Goal: Navigation & Orientation: Find specific page/section

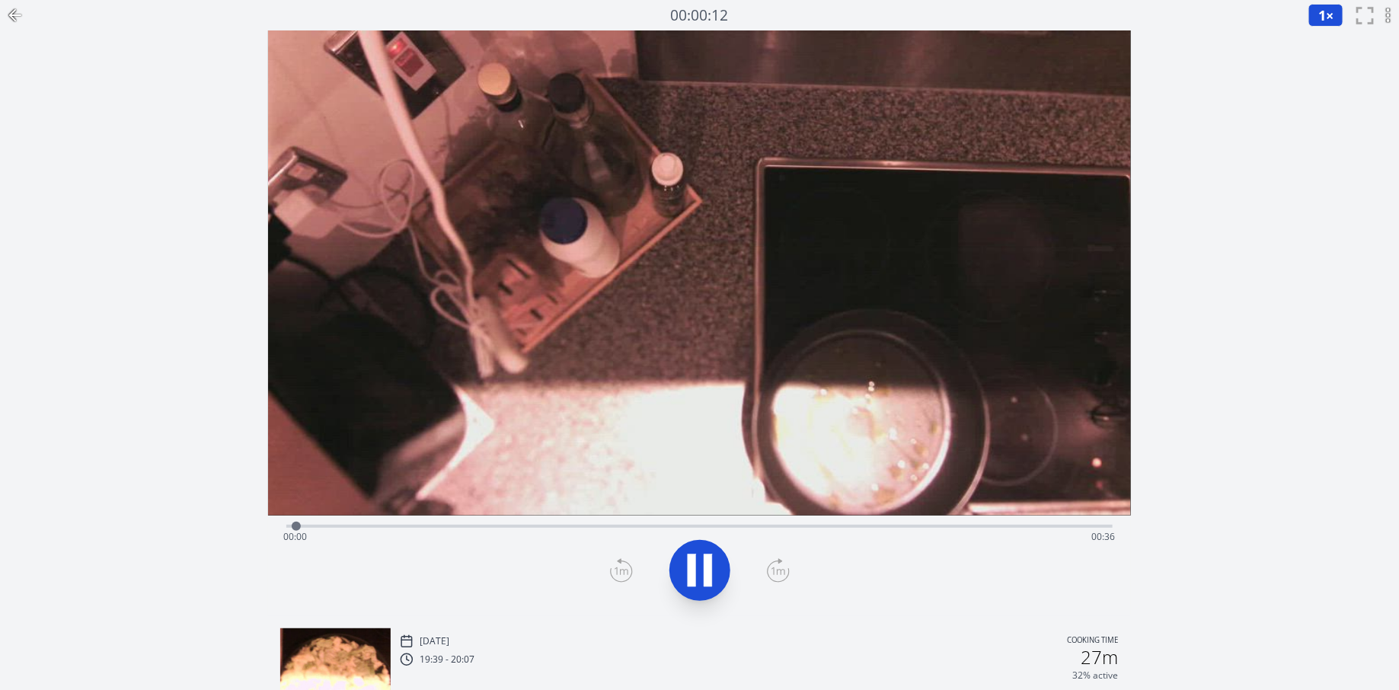
click at [18, 19] on icon at bounding box center [15, 15] width 18 height 18
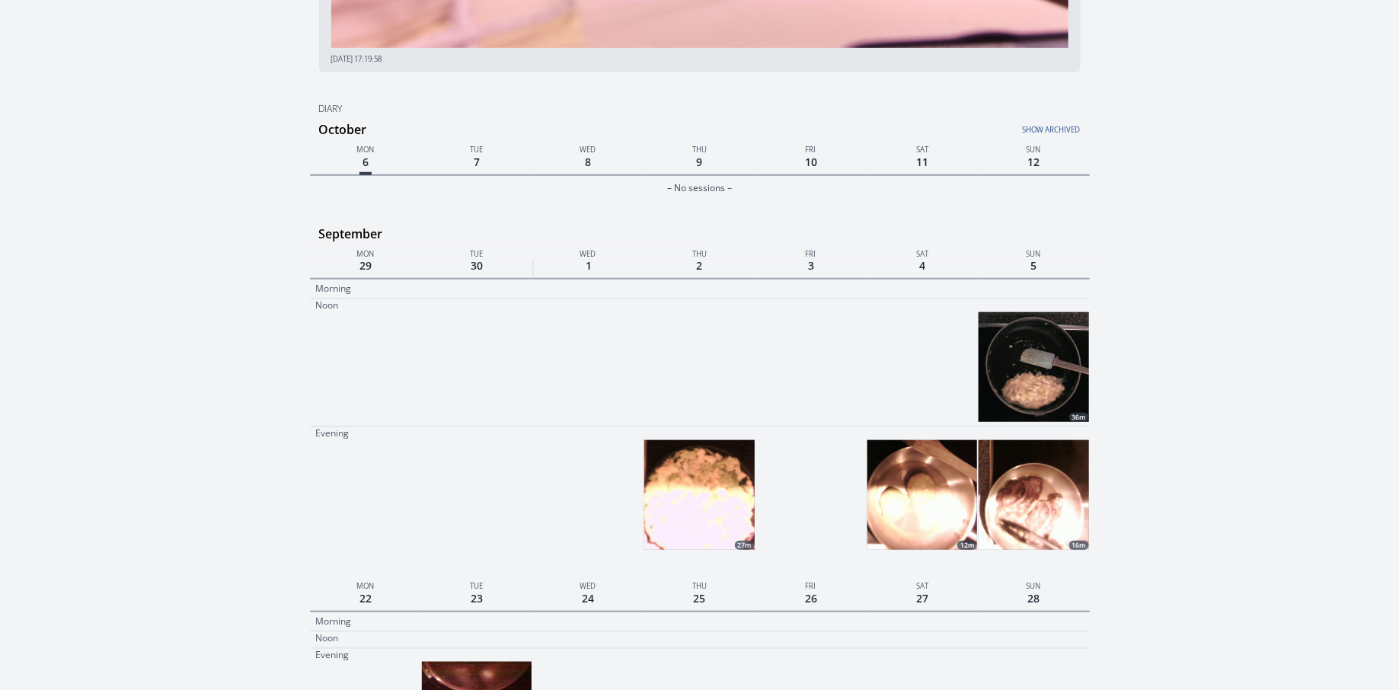
scroll to position [468, 0]
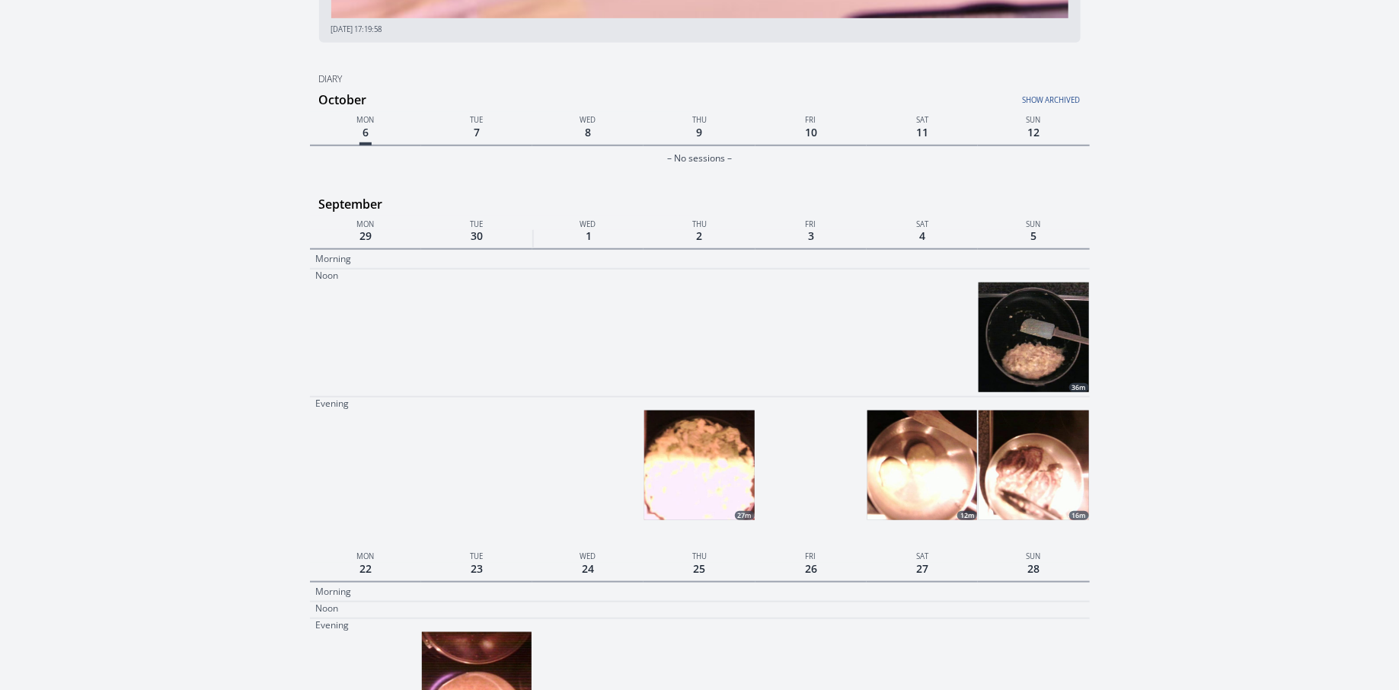
click at [1036, 469] on img at bounding box center [1033, 465] width 110 height 110
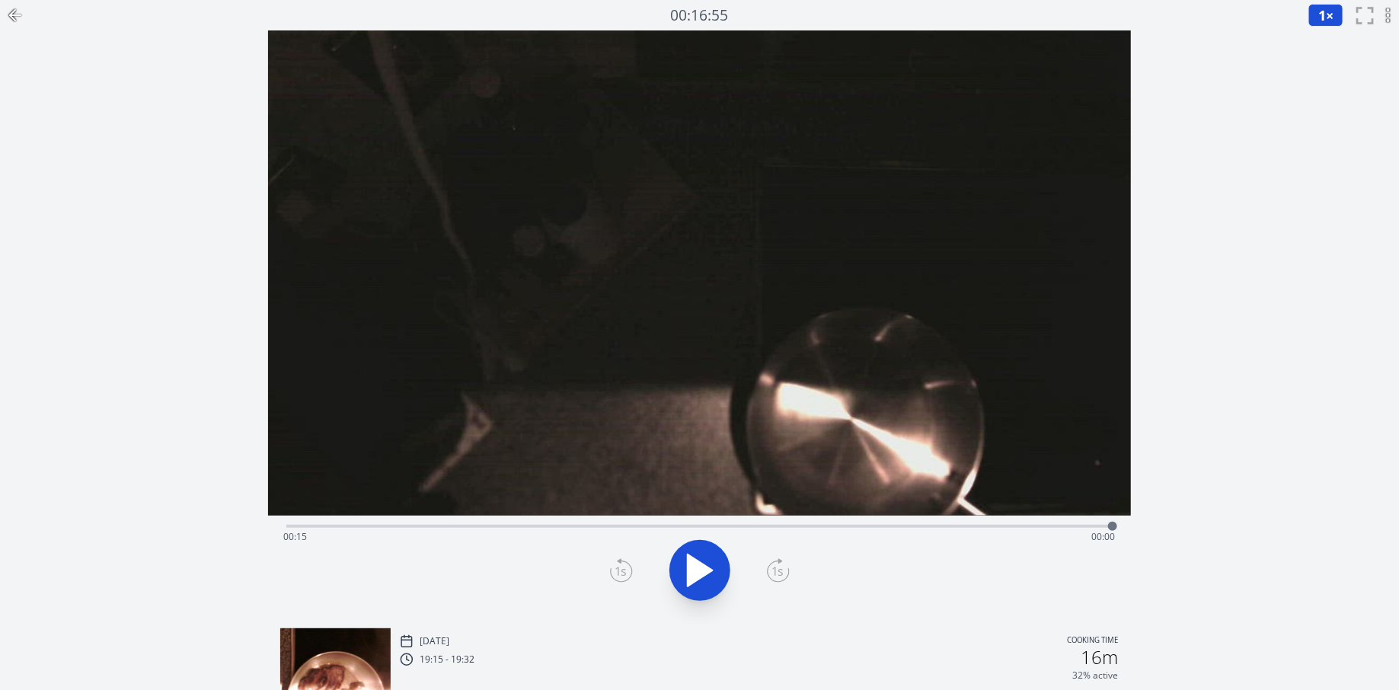
click at [15, 15] on icon at bounding box center [15, 15] width 11 height 0
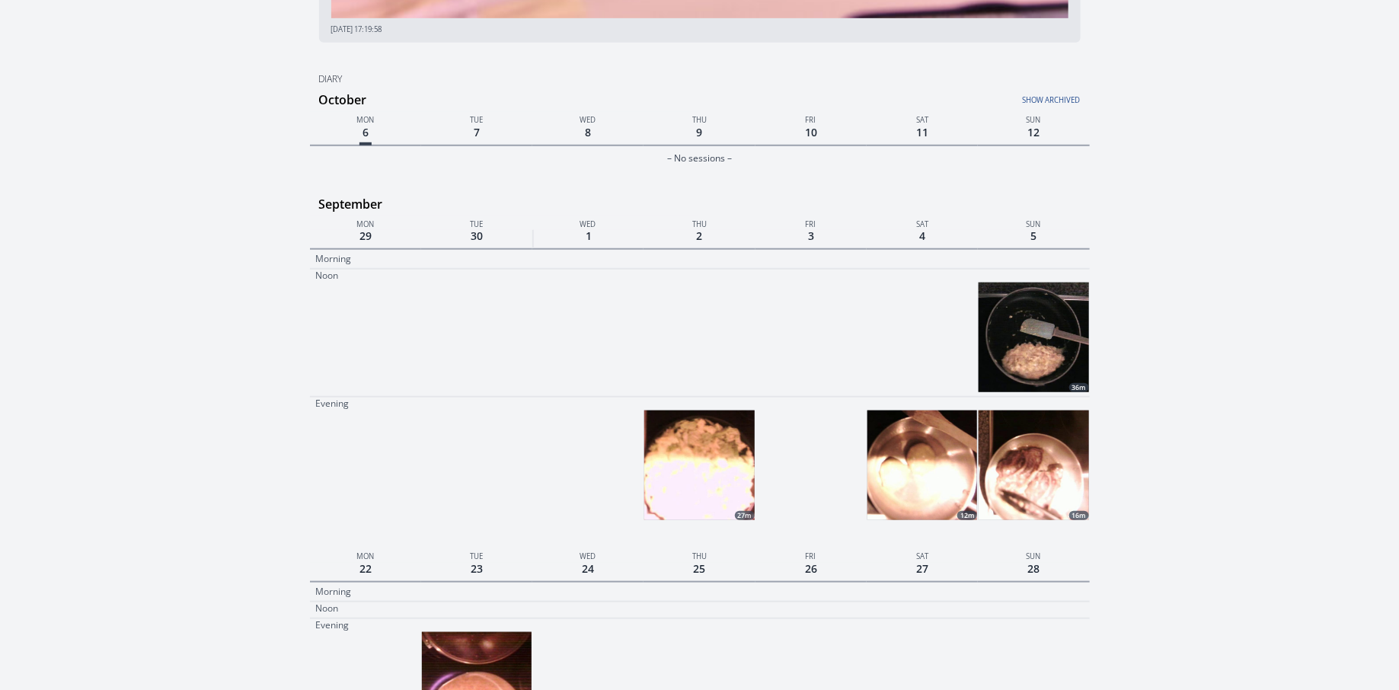
click at [1019, 318] on img at bounding box center [1033, 337] width 110 height 110
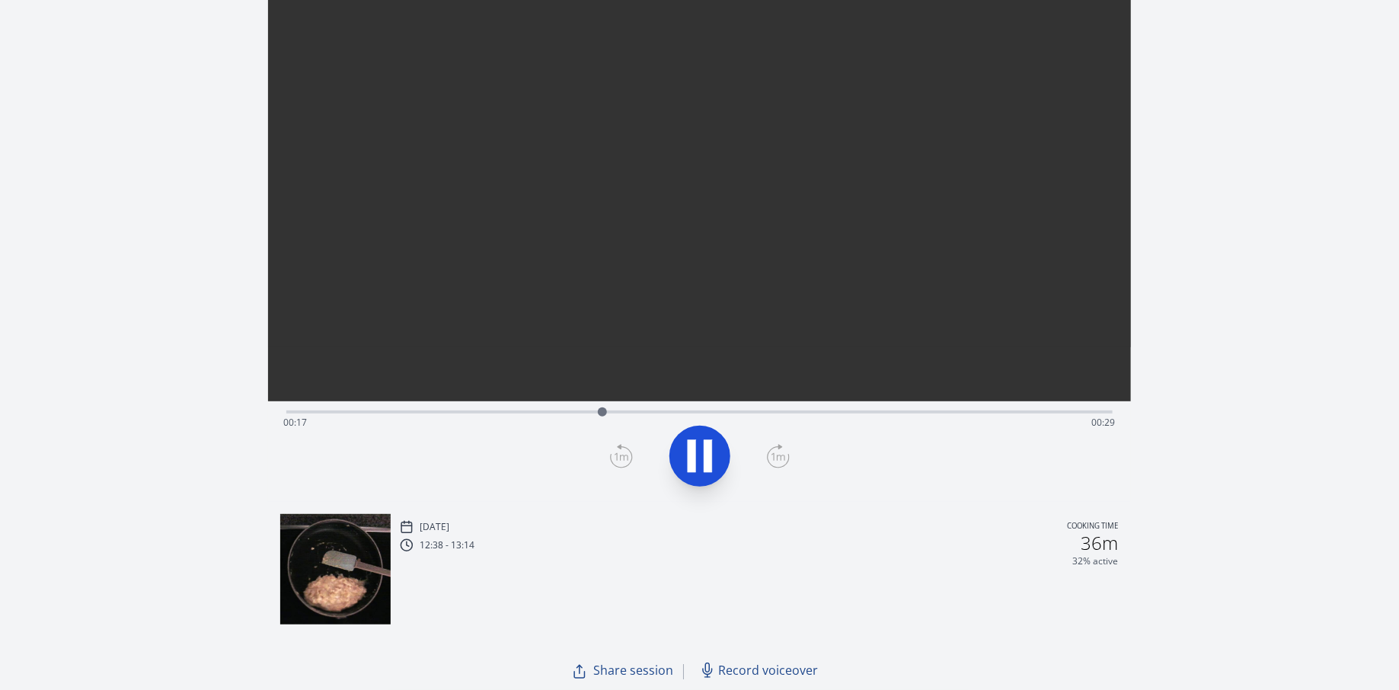
scroll to position [113, 0]
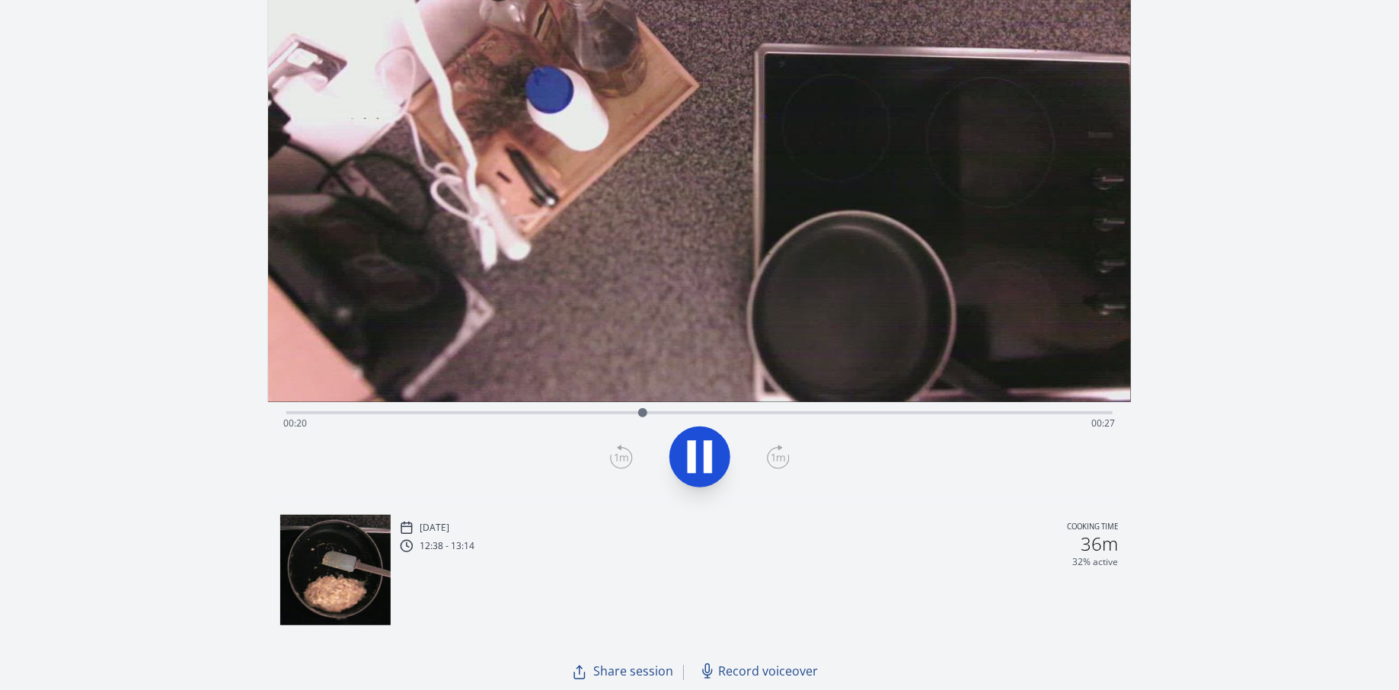
click at [820, 416] on div "Time elapsed: 00:20 Time remaining: 00:27" at bounding box center [699, 423] width 832 height 24
click at [892, 415] on div "Time elapsed: 00:30 Time remaining: 00:17" at bounding box center [699, 423] width 832 height 24
click at [990, 418] on div "Time elapsed: 00:34 Time remaining: 00:12" at bounding box center [699, 423] width 832 height 24
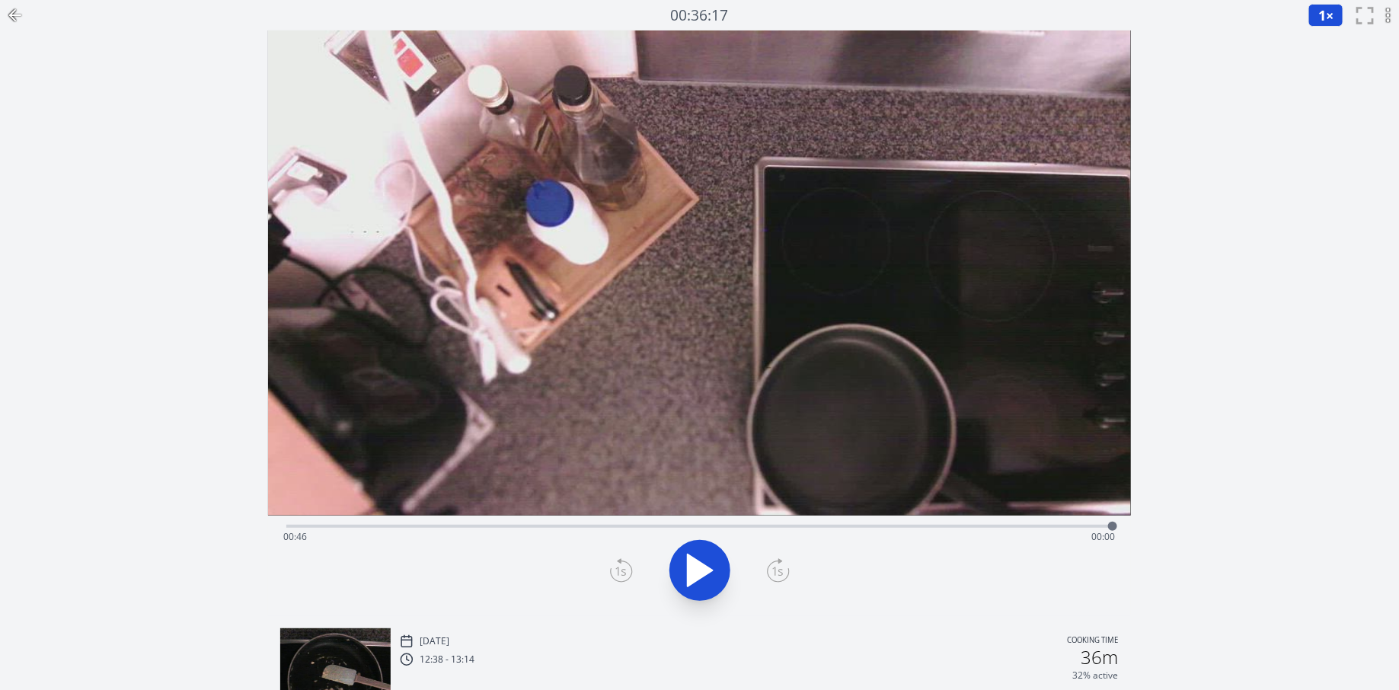
click at [17, 14] on icon at bounding box center [15, 15] width 18 height 18
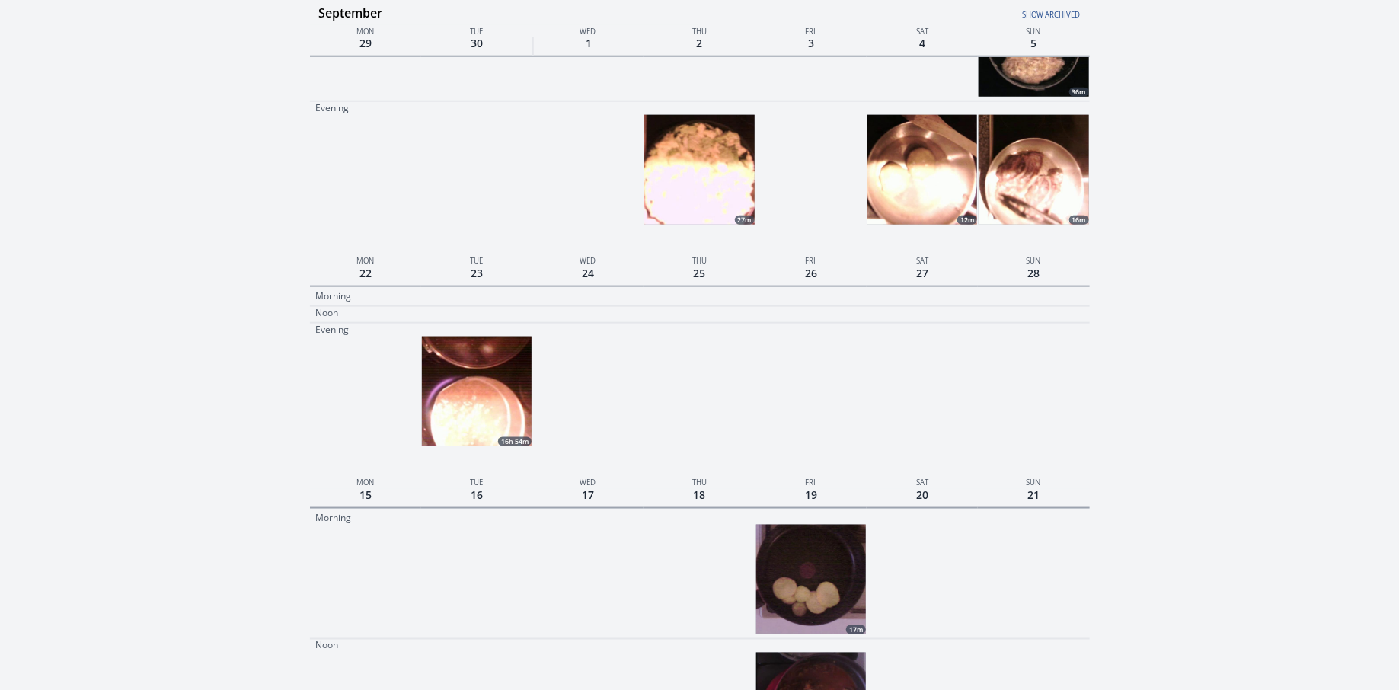
scroll to position [628, 0]
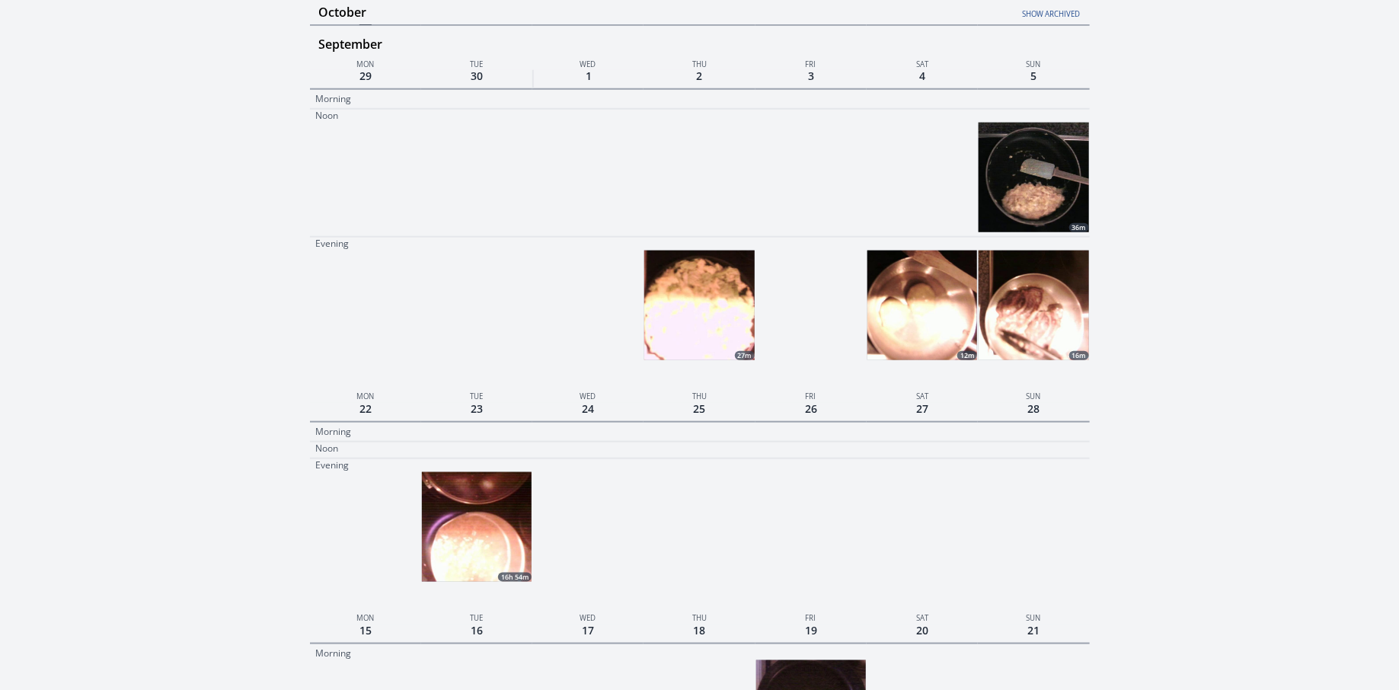
click at [895, 266] on img at bounding box center [922, 305] width 110 height 110
